Goal: Navigation & Orientation: Find specific page/section

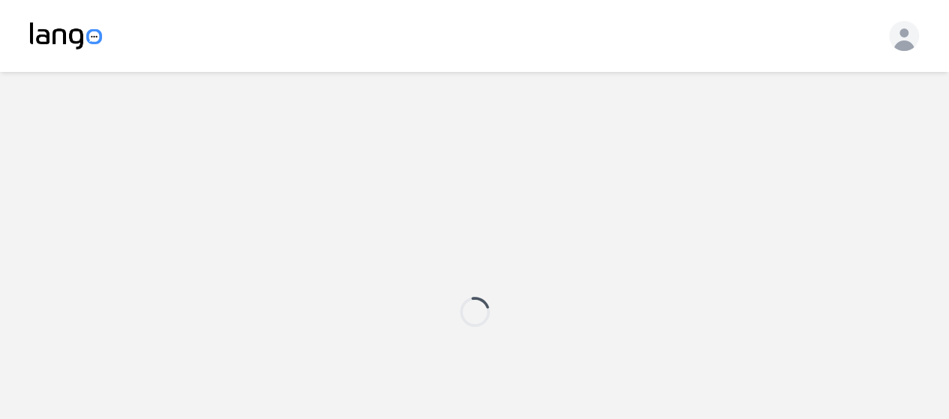
click at [860, 172] on div at bounding box center [474, 311] width 901 height 419
